Goal: Find contact information: Find contact information

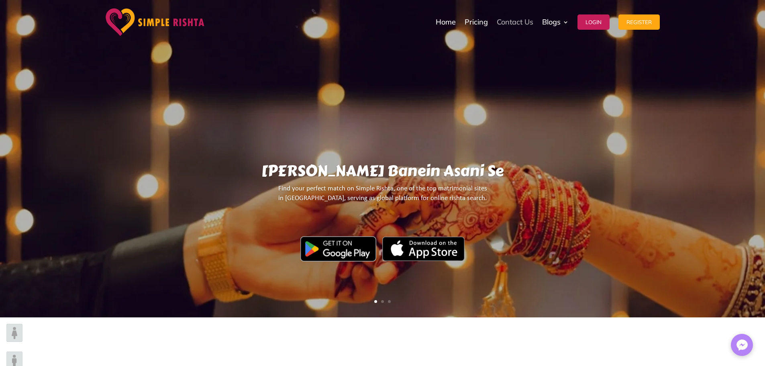
click at [525, 22] on link "Contact Us" at bounding box center [515, 22] width 37 height 40
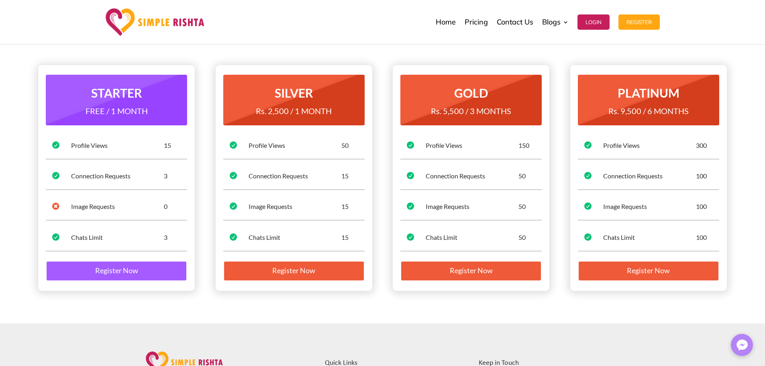
scroll to position [59, 0]
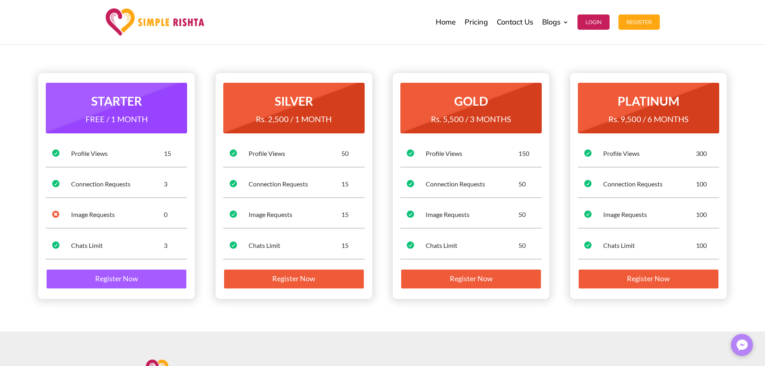
click at [638, 154] on div "Profile Views" at bounding box center [649, 153] width 93 height 9
click at [667, 288] on link "Register Now" at bounding box center [648, 279] width 141 height 21
